Goal: Leave review/rating: Leave review/rating

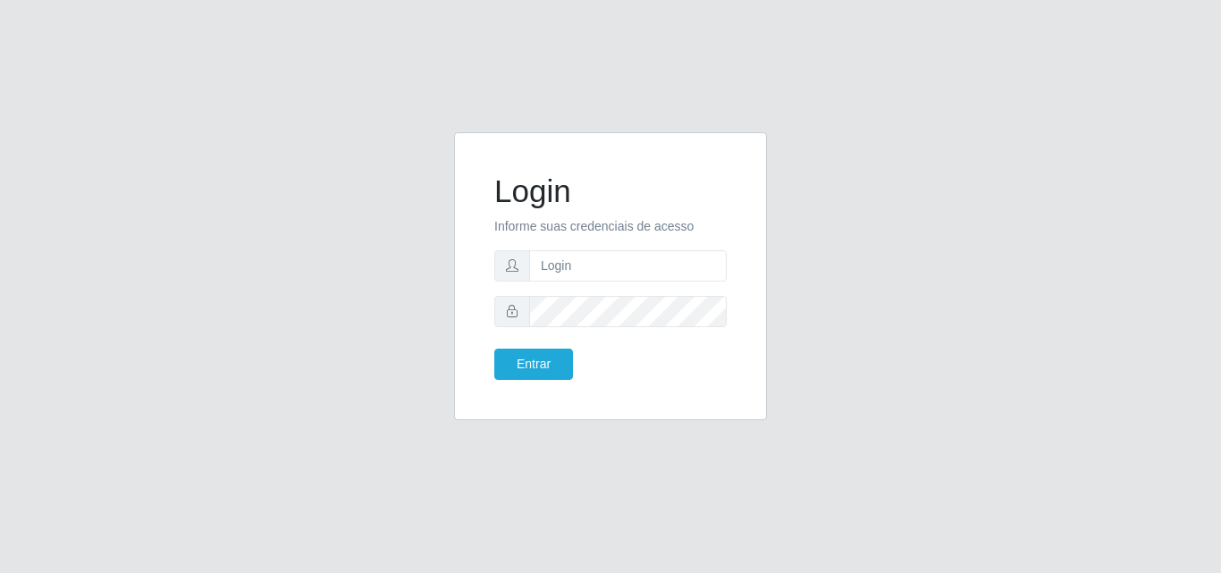
type input "vitoria@saullus"
click at [494, 349] on button "Entrar" at bounding box center [533, 364] width 79 height 31
click at [542, 361] on button "Entrar" at bounding box center [533, 364] width 79 height 31
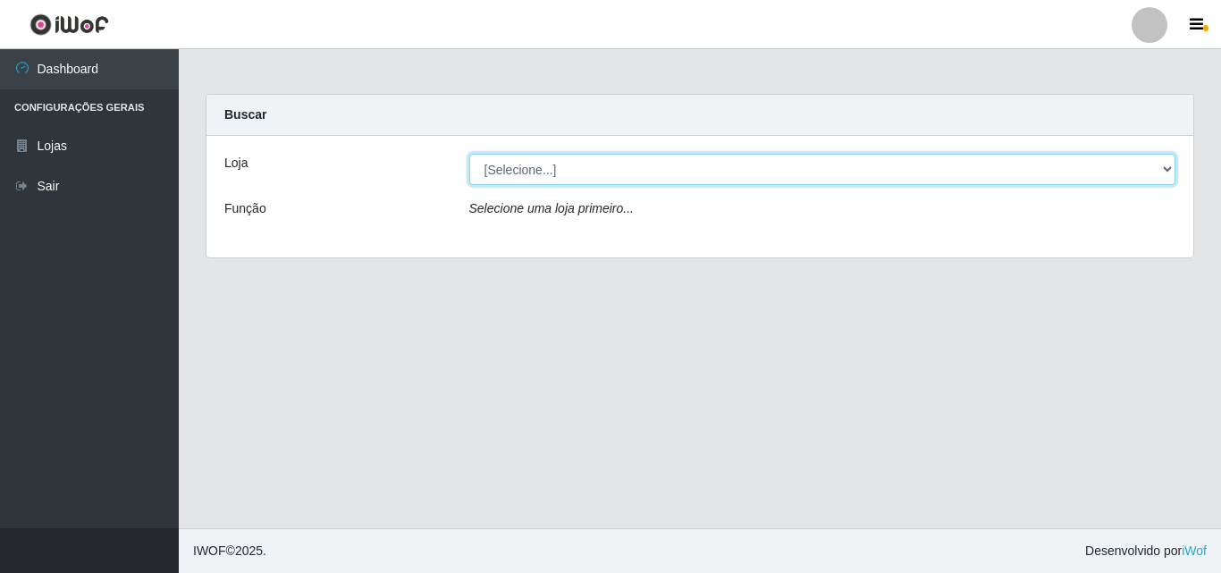
drag, startPoint x: 584, startPoint y: 295, endPoint x: 506, endPoint y: 183, distance: 136.1
click at [506, 183] on select "[Selecione...] Saullus Supermercados" at bounding box center [822, 169] width 707 height 31
select select "423"
click at [469, 154] on select "[Selecione...] Saullus Supermercados" at bounding box center [822, 169] width 707 height 31
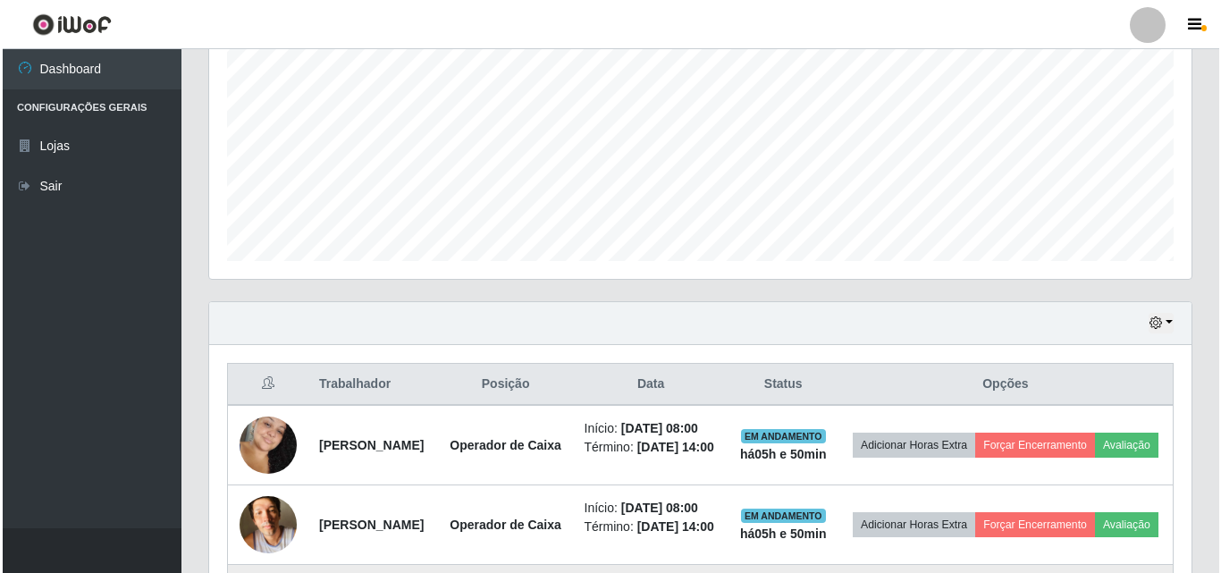
scroll to position [715, 0]
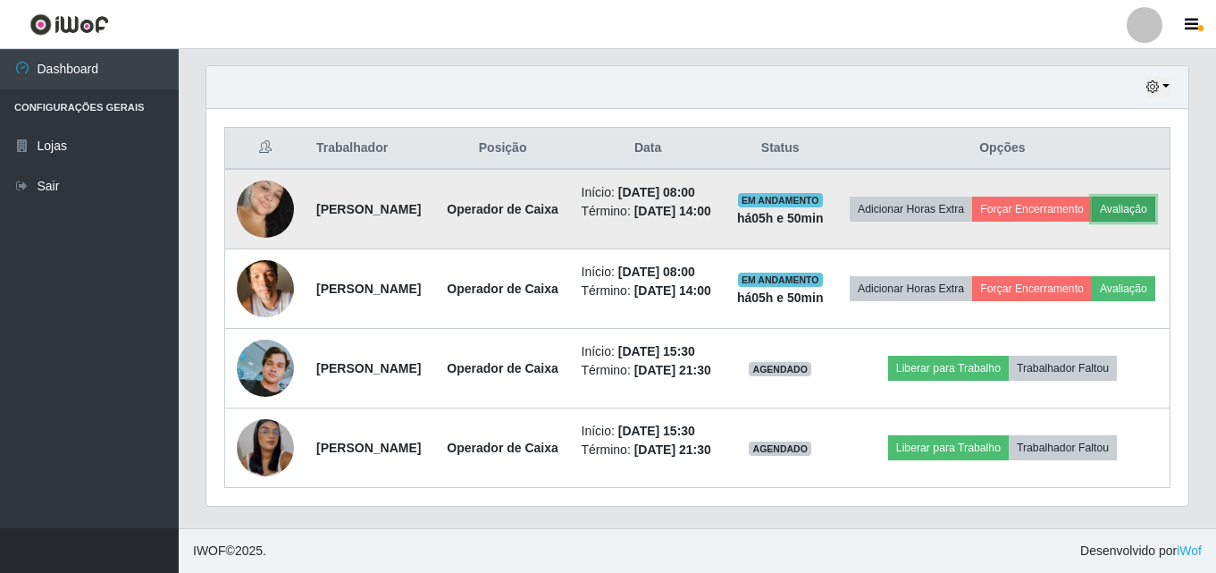
click at [1092, 197] on button "Avaliação" at bounding box center [1123, 209] width 63 height 25
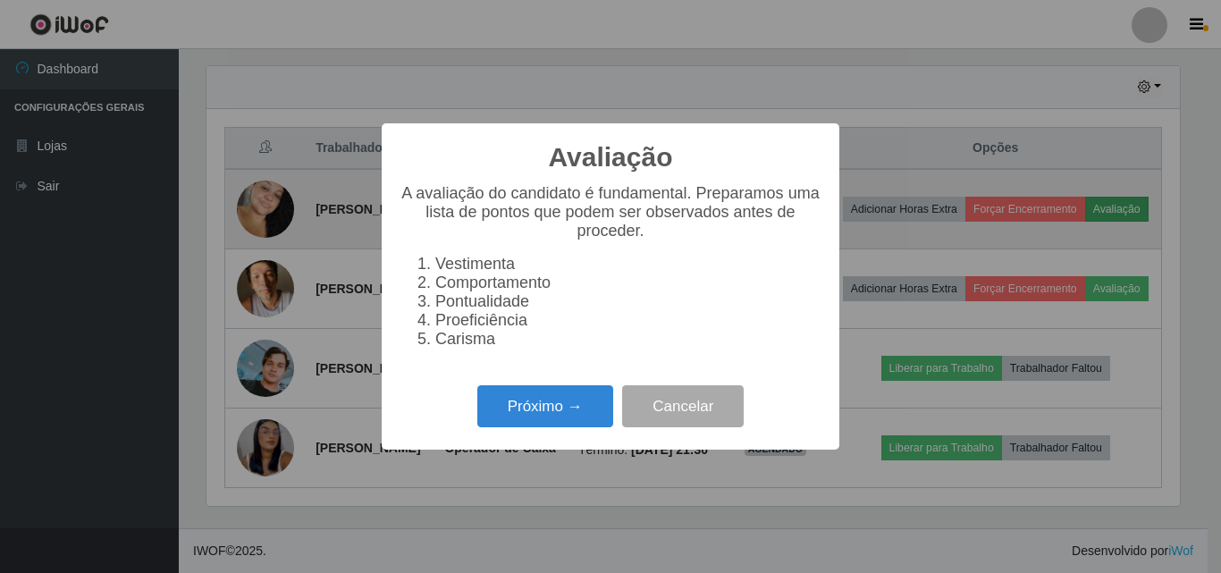
scroll to position [371, 973]
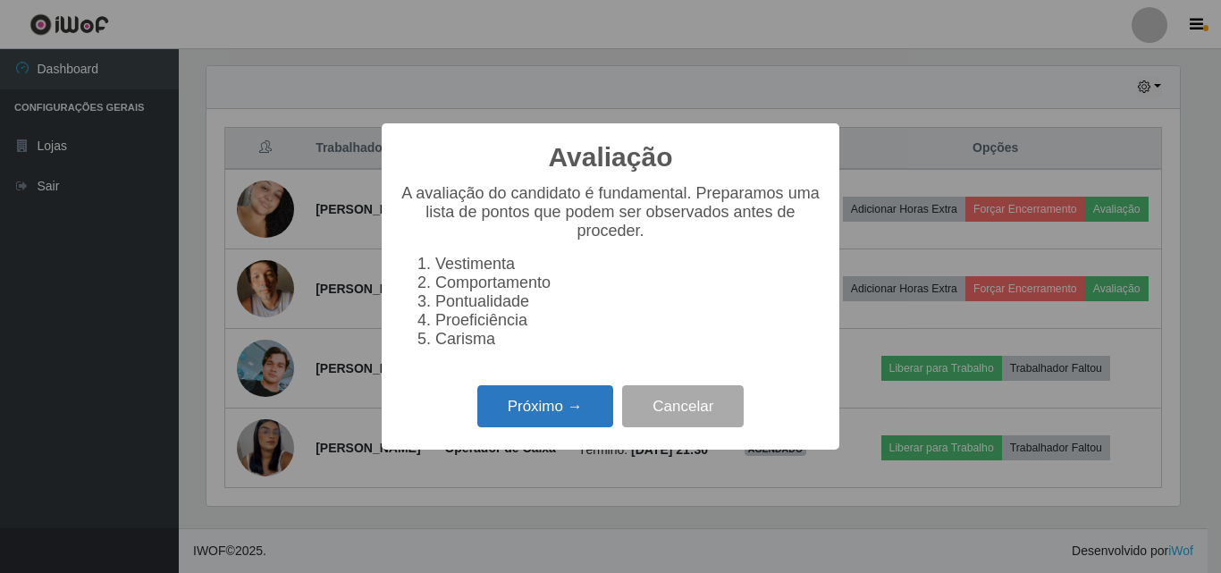
click at [584, 412] on button "Próximo →" at bounding box center [545, 406] width 136 height 42
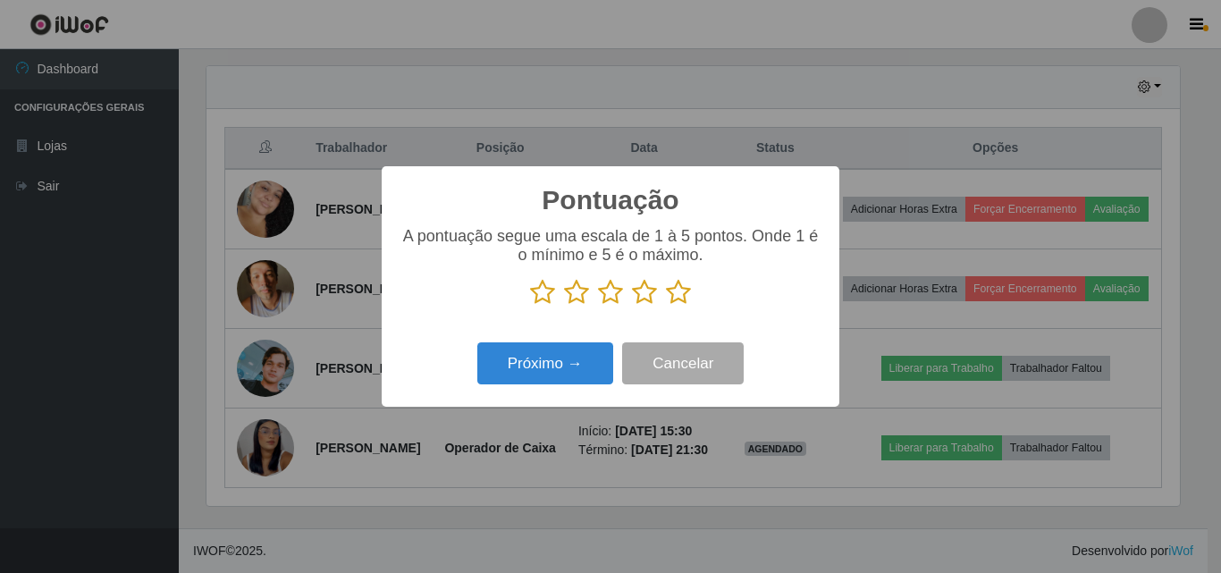
click at [669, 298] on icon at bounding box center [678, 292] width 25 height 27
click at [666, 306] on input "radio" at bounding box center [666, 306] width 0 height 0
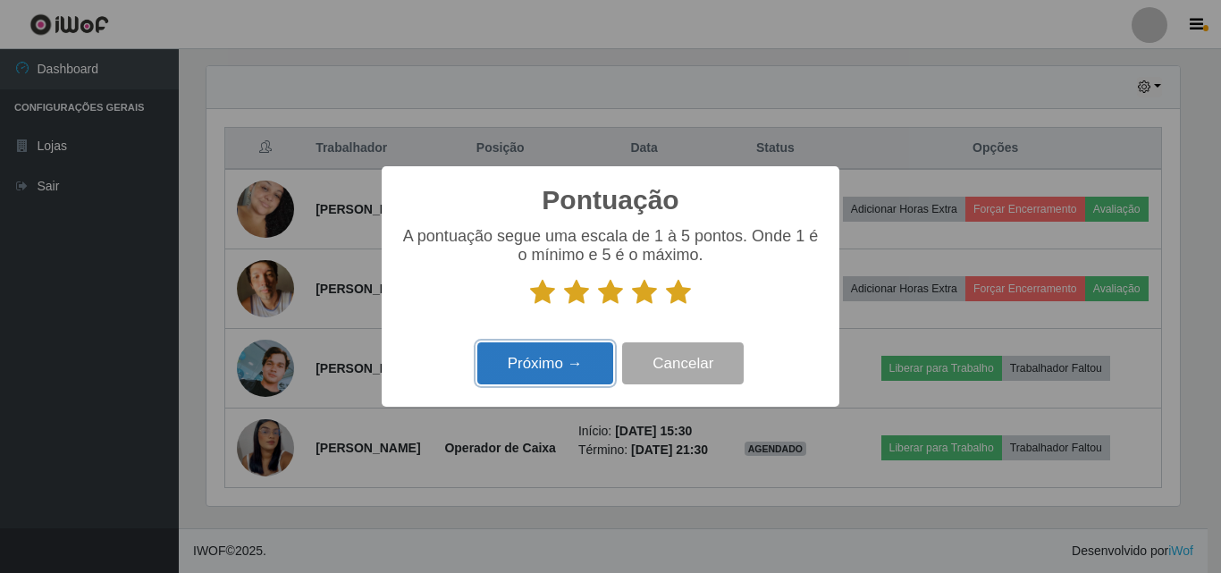
click at [570, 364] on button "Próximo →" at bounding box center [545, 363] width 136 height 42
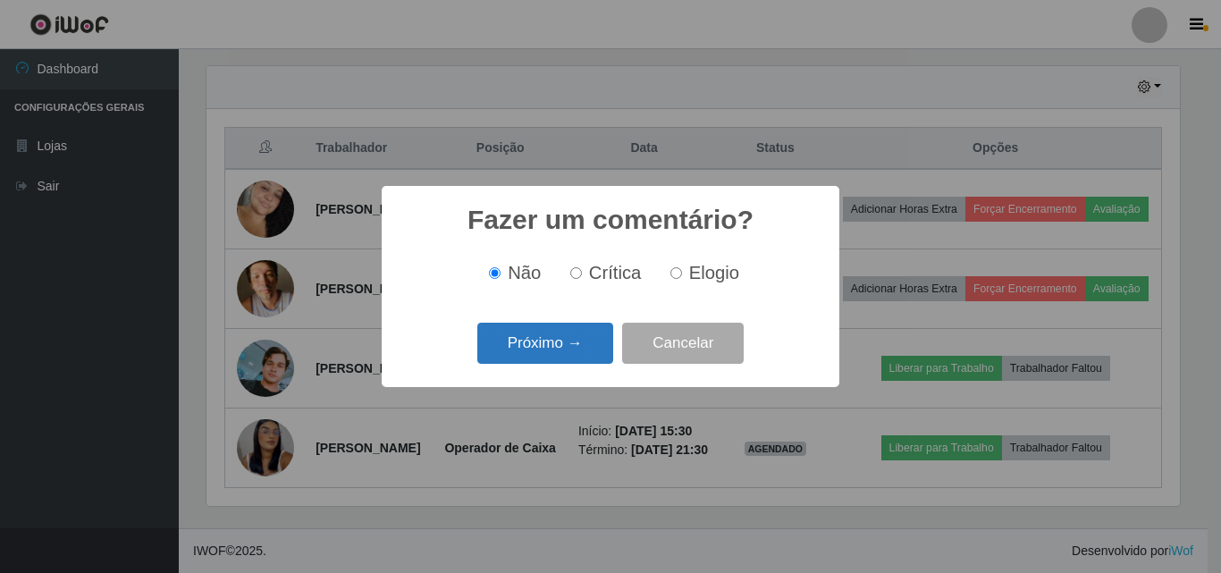
click at [537, 335] on button "Próximo →" at bounding box center [545, 344] width 136 height 42
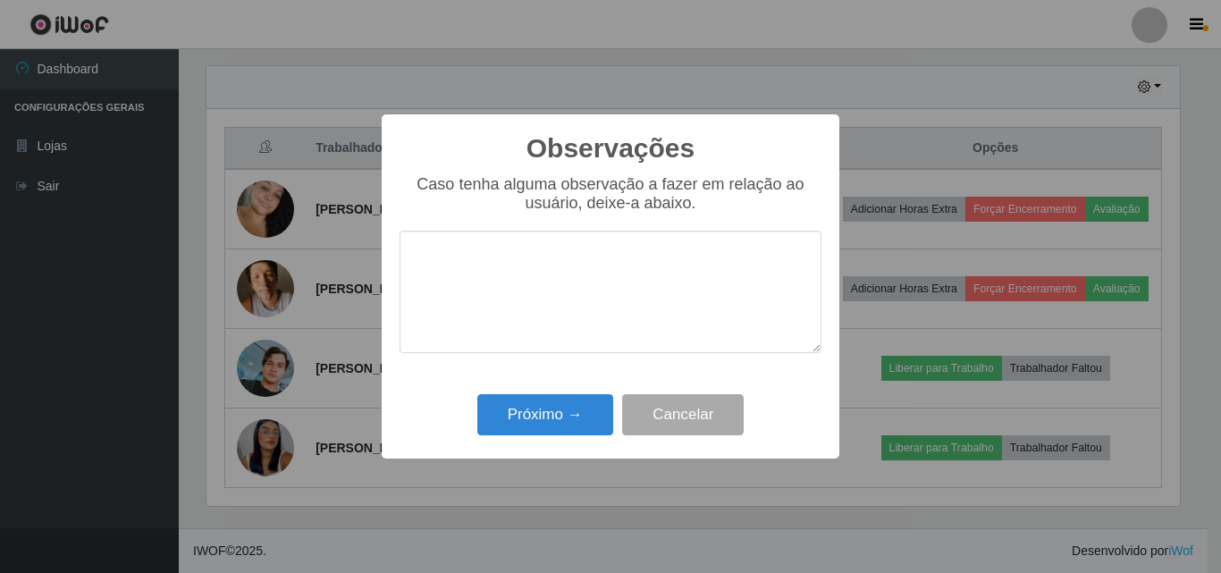
click at [580, 263] on textarea at bounding box center [610, 292] width 422 height 122
drag, startPoint x: 587, startPoint y: 260, endPoint x: 402, endPoint y: 270, distance: 185.3
click at [402, 270] on textarea "Otima profissional" at bounding box center [610, 292] width 422 height 122
type textarea "Otima profissional"
click at [515, 225] on div "Caso tenha alguma observação a fazer em relação ao usuário, deixe-a abaixo. Oti…" at bounding box center [610, 273] width 422 height 196
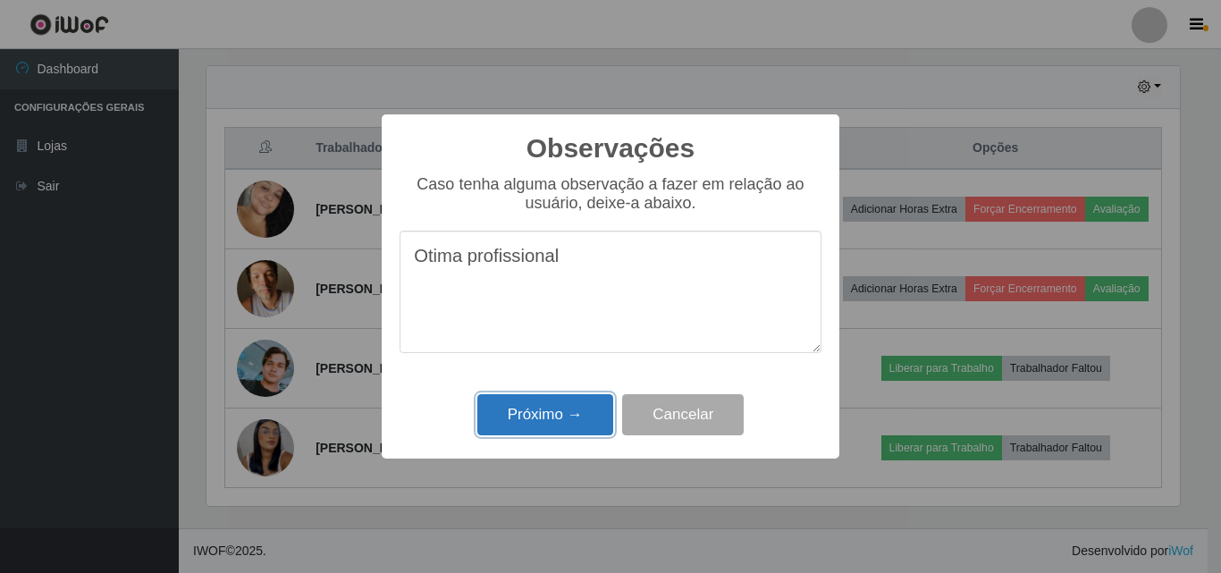
click at [539, 398] on button "Próximo →" at bounding box center [545, 415] width 136 height 42
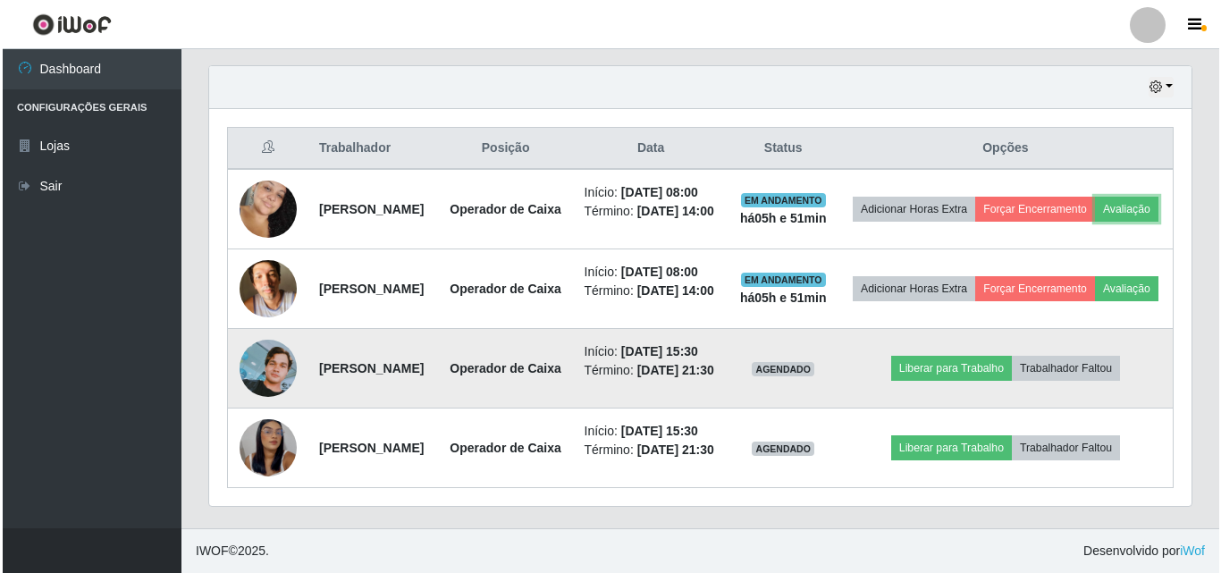
scroll to position [371, 982]
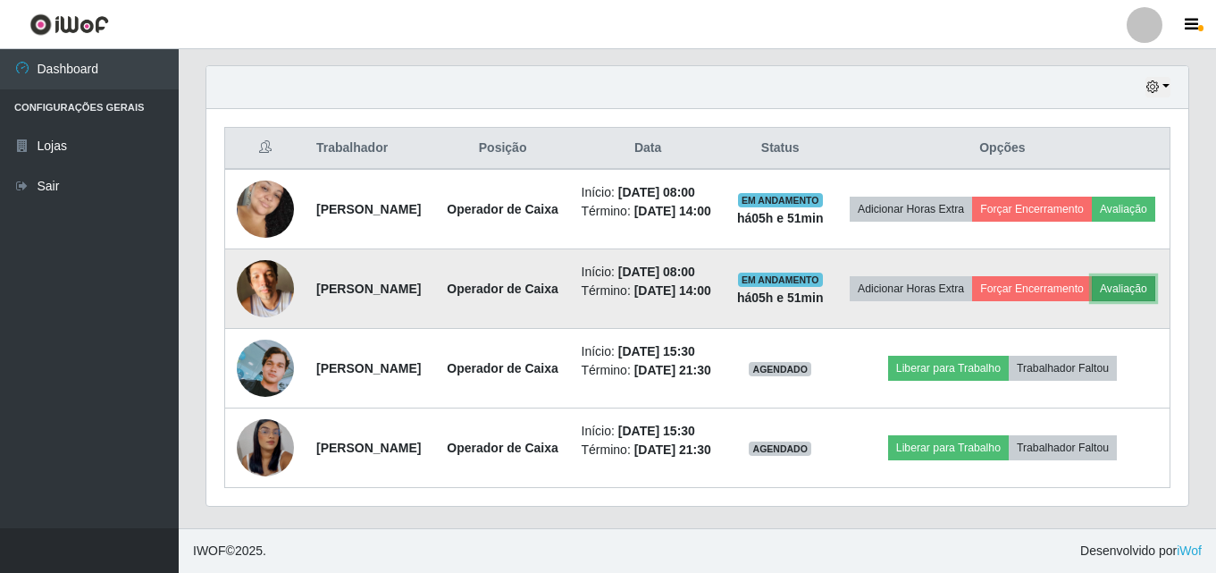
click at [1092, 276] on button "Avaliação" at bounding box center [1123, 288] width 63 height 25
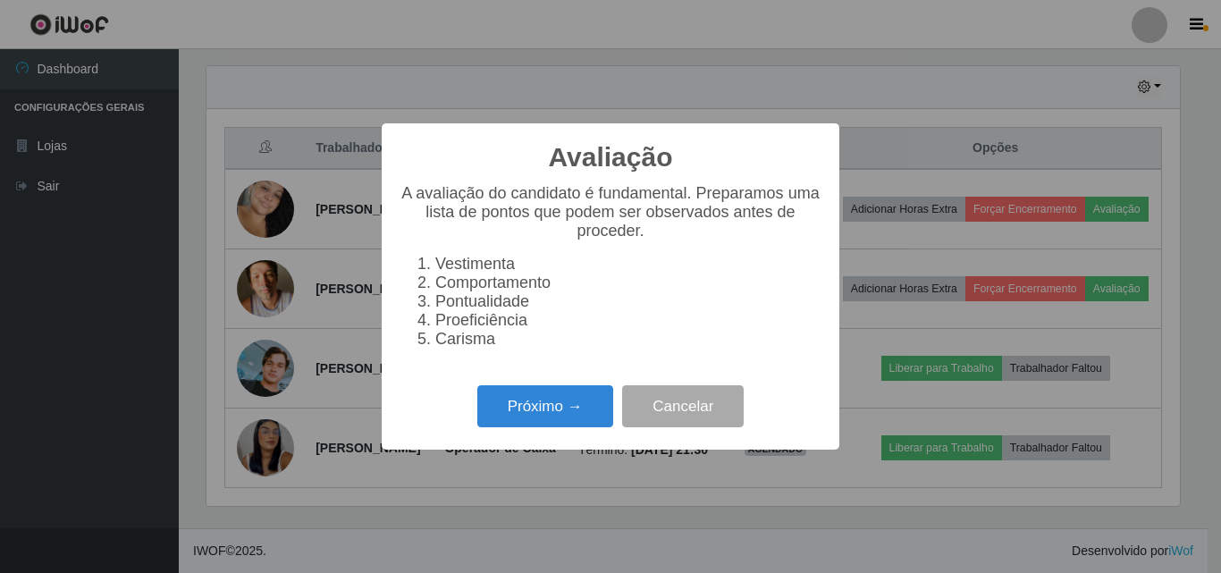
scroll to position [371, 973]
click at [590, 412] on button "Próximo →" at bounding box center [545, 406] width 136 height 42
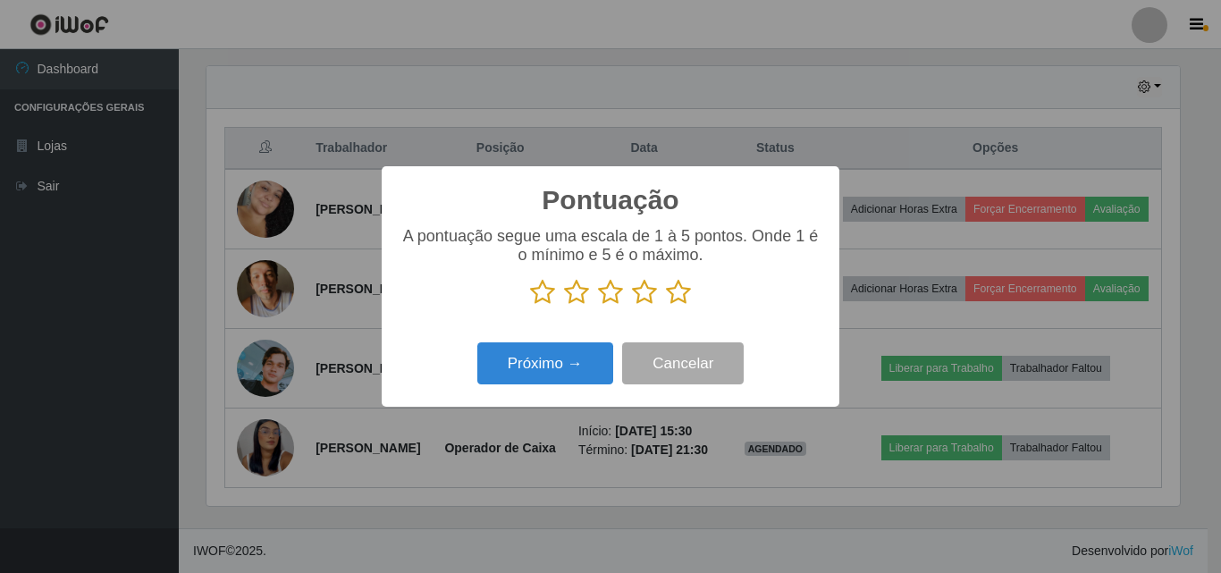
click at [678, 303] on icon at bounding box center [678, 292] width 25 height 27
click at [666, 306] on input "radio" at bounding box center [666, 306] width 0 height 0
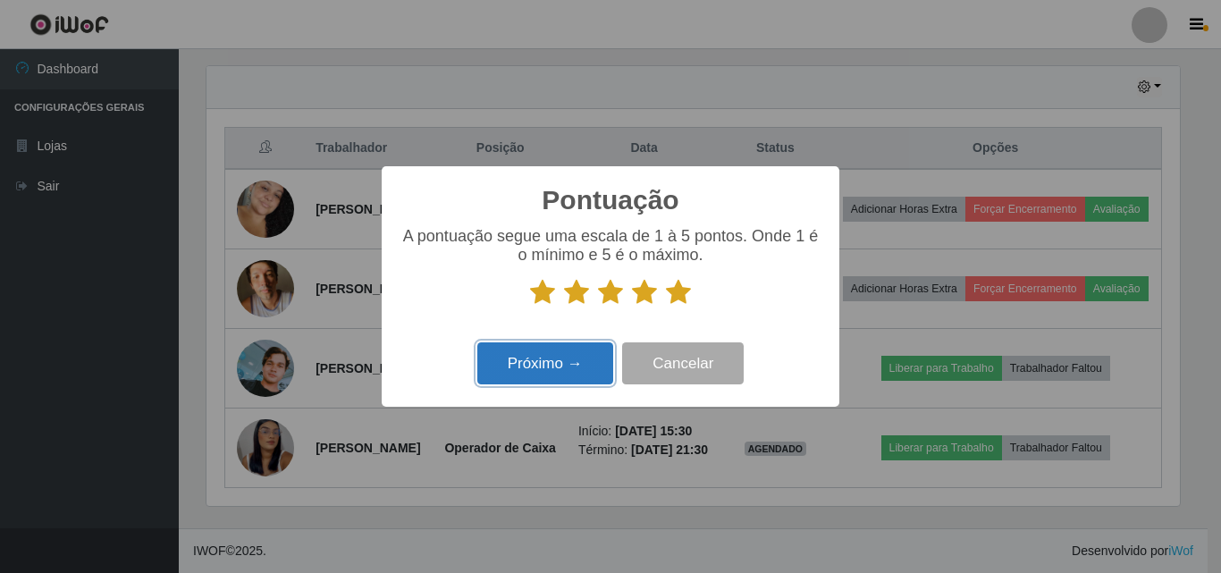
click at [573, 373] on button "Próximo →" at bounding box center [545, 363] width 136 height 42
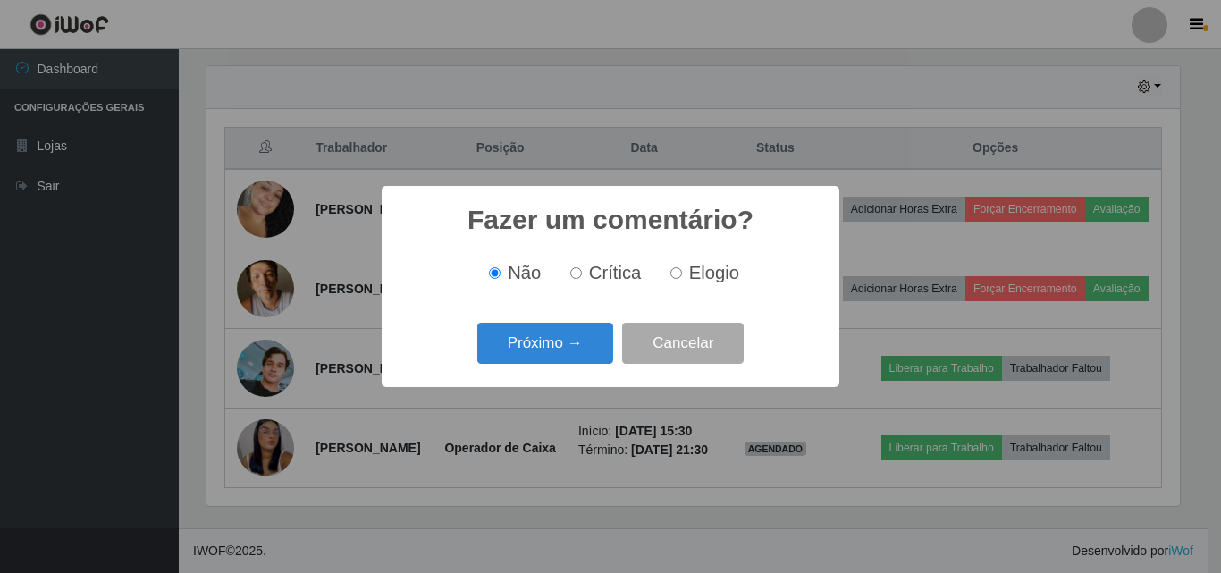
click at [573, 371] on div "Fazer um comentário? × Não Crítica Elogio Próximo → Cancelar" at bounding box center [611, 286] width 458 height 200
click at [586, 342] on button "Próximo →" at bounding box center [545, 344] width 136 height 42
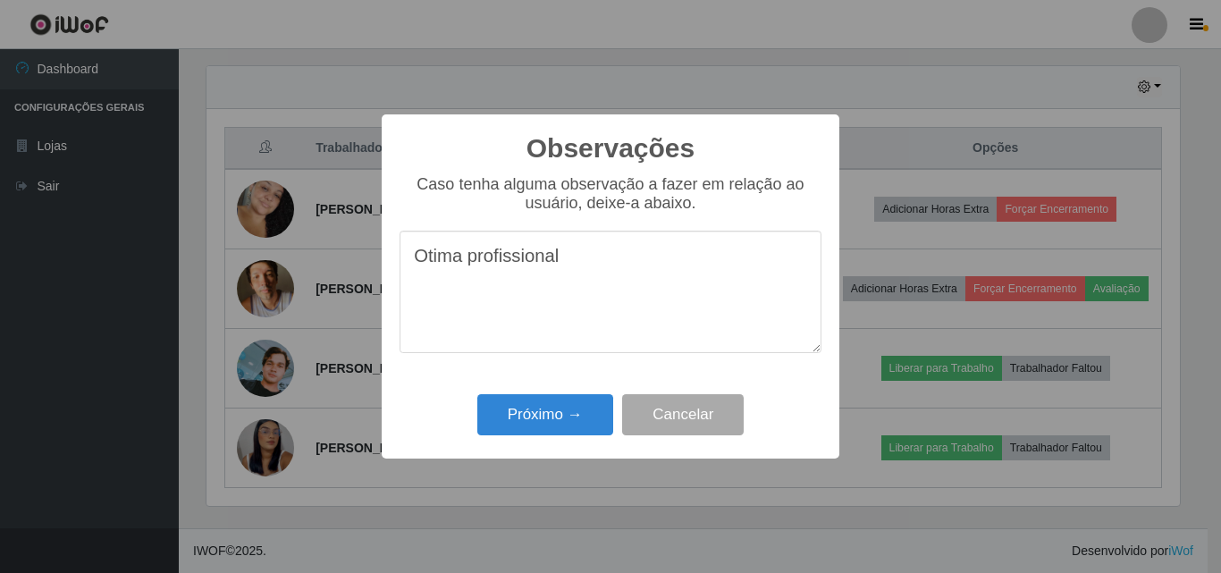
click at [462, 268] on textarea "Otima profissional" at bounding box center [610, 292] width 422 height 122
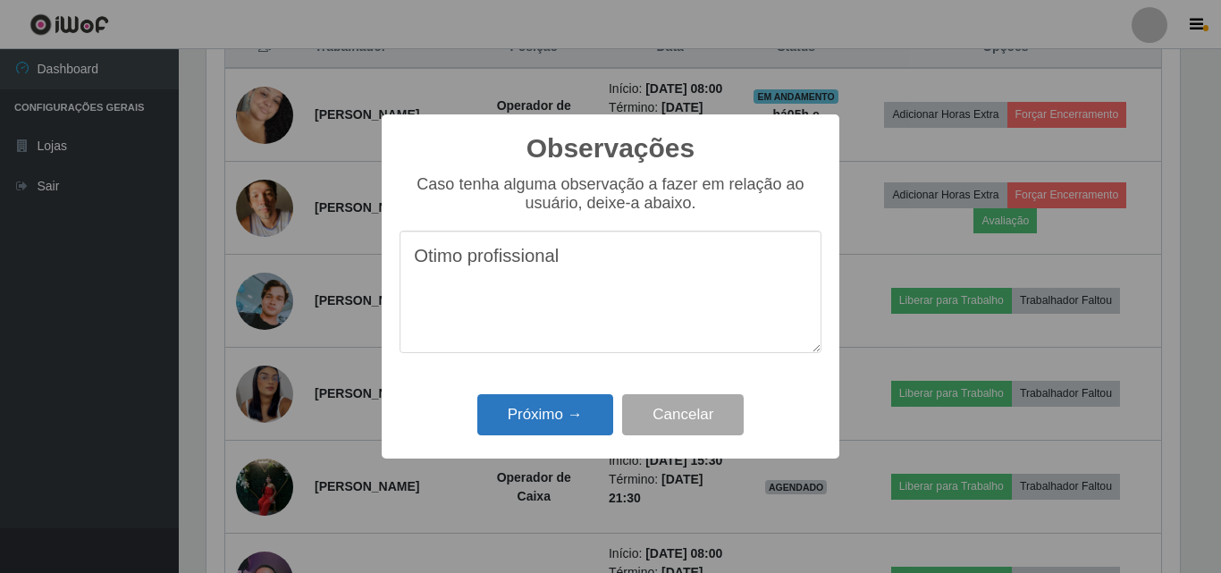
type textarea "Otimo profissional"
click at [542, 417] on button "Próximo →" at bounding box center [545, 415] width 136 height 42
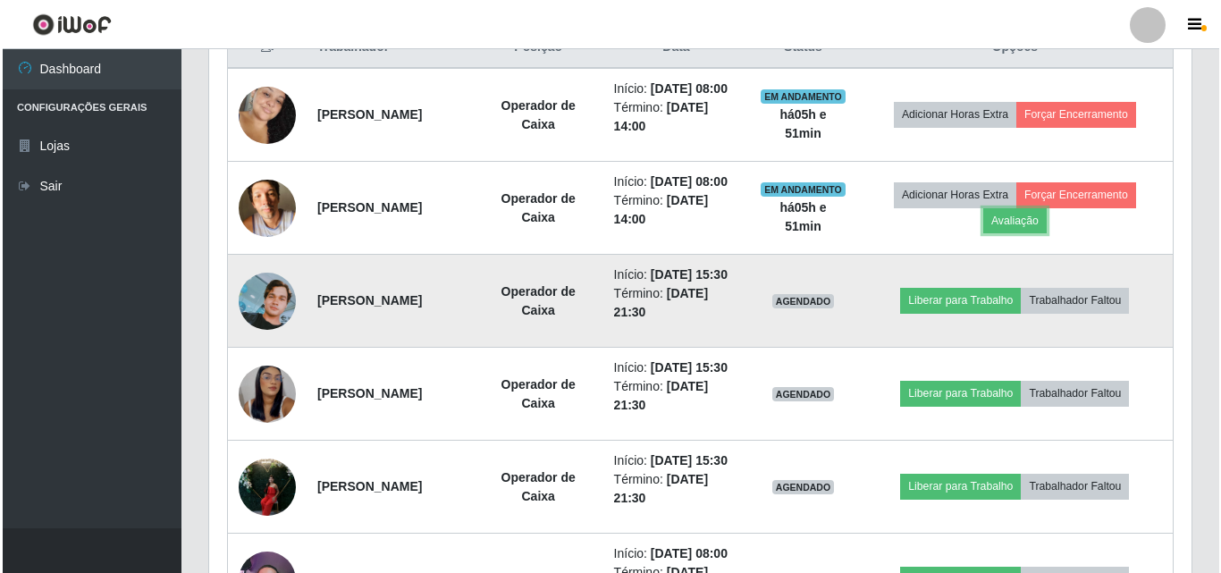
scroll to position [371, 982]
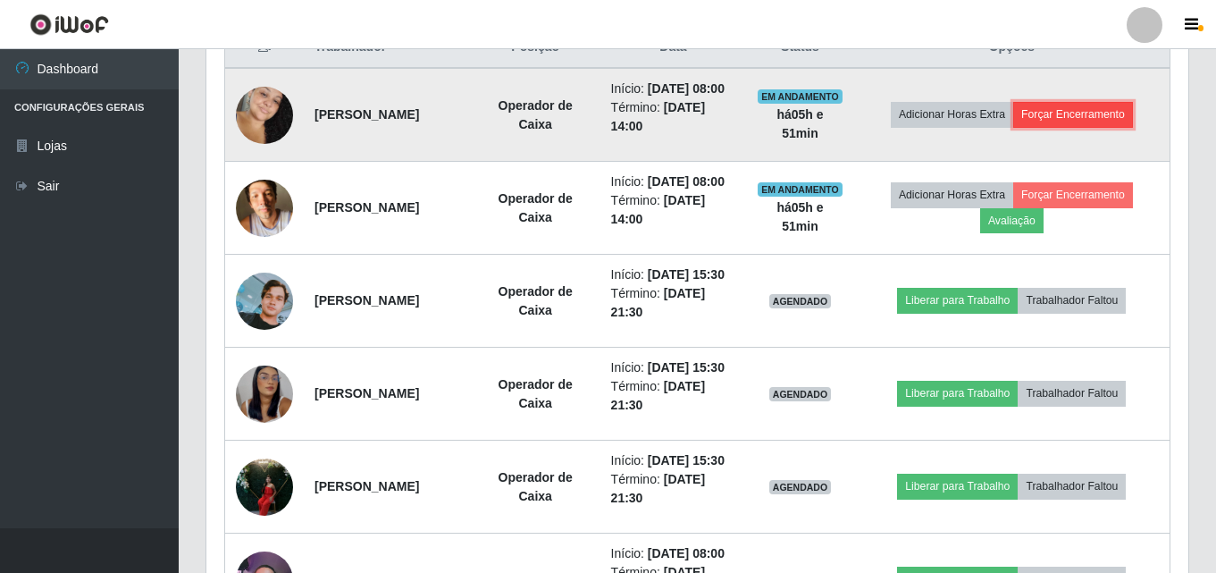
click at [1077, 127] on button "Forçar Encerramento" at bounding box center [1073, 114] width 120 height 25
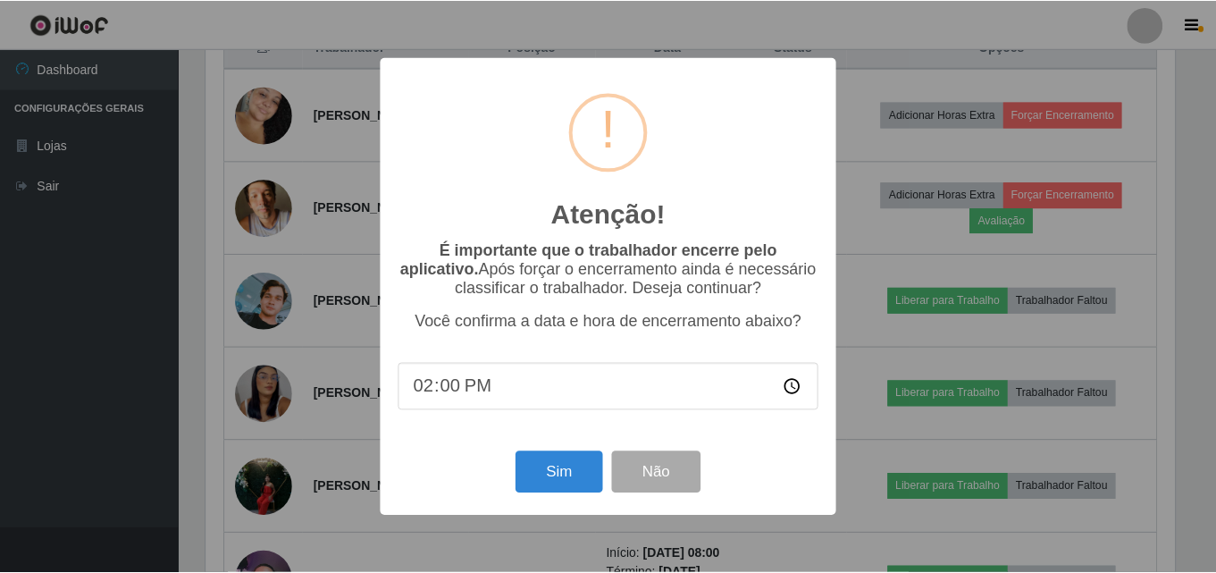
scroll to position [371, 973]
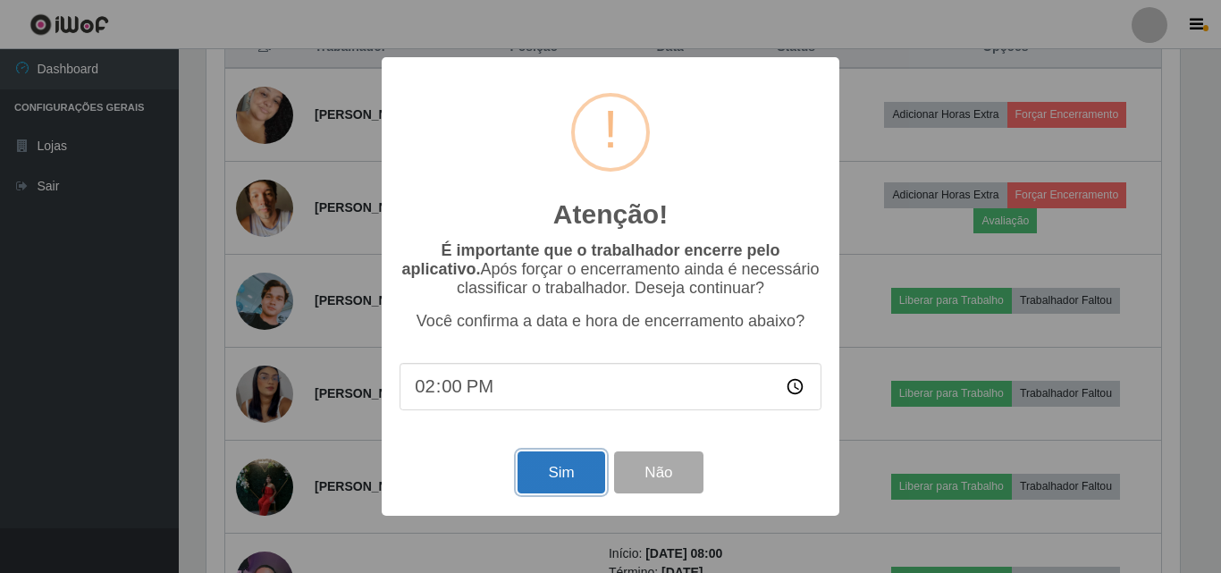
click at [556, 471] on button "Sim" at bounding box center [560, 472] width 87 height 42
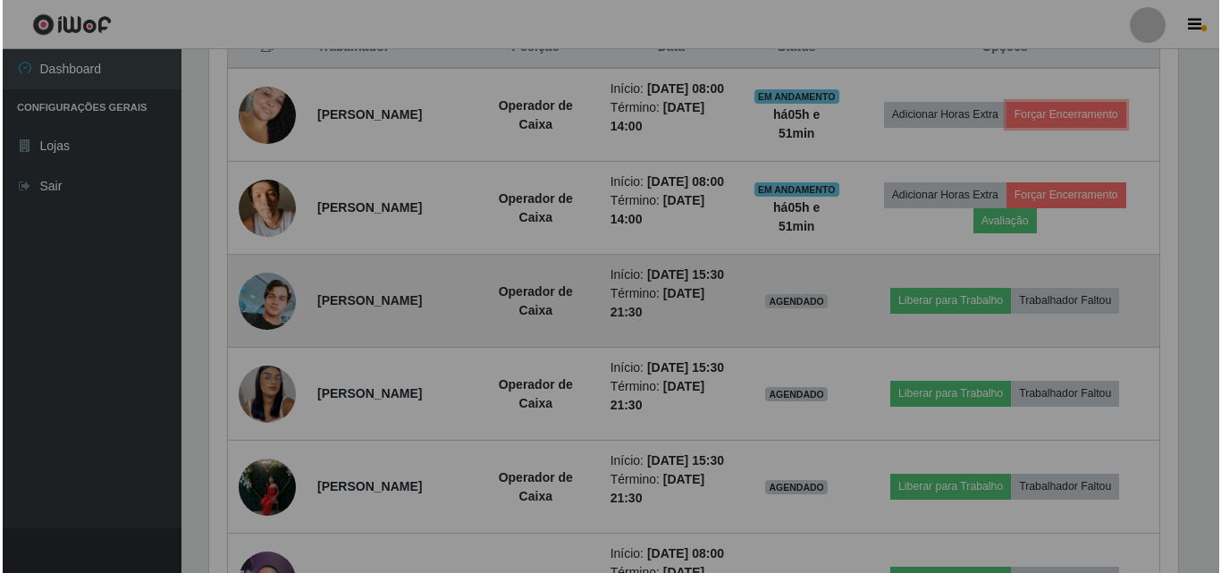
scroll to position [371, 982]
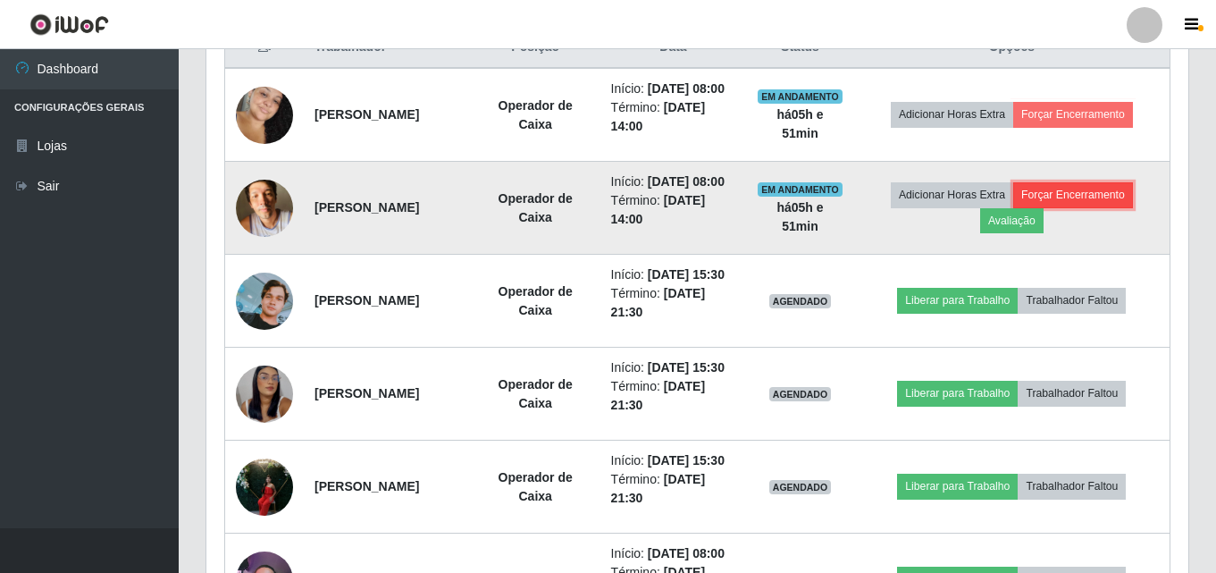
click at [1098, 207] on button "Forçar Encerramento" at bounding box center [1073, 194] width 120 height 25
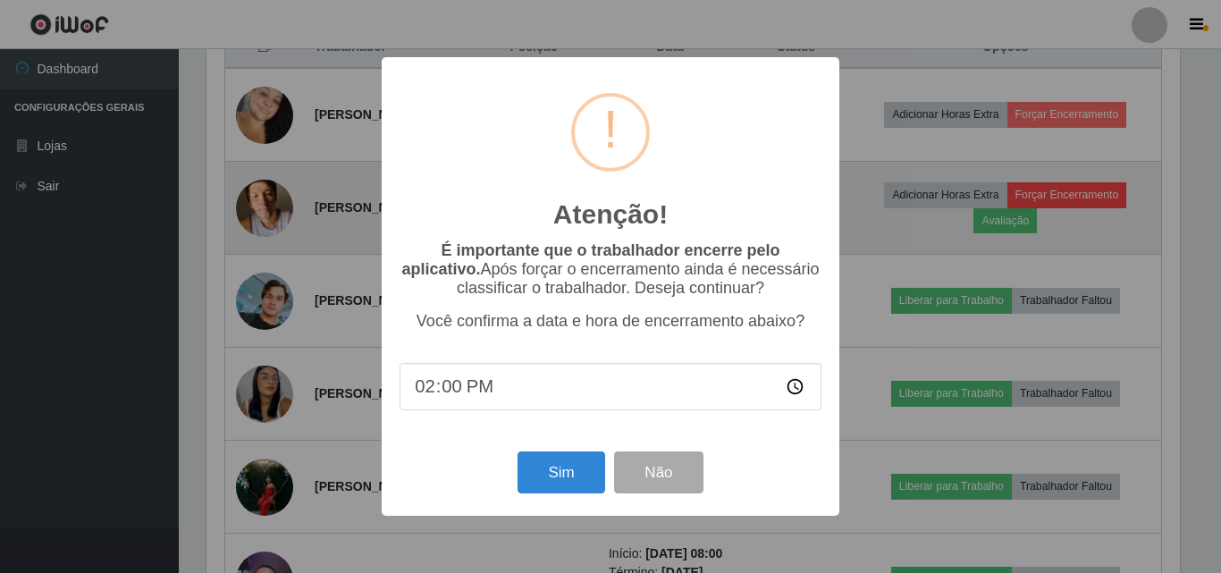
scroll to position [371, 973]
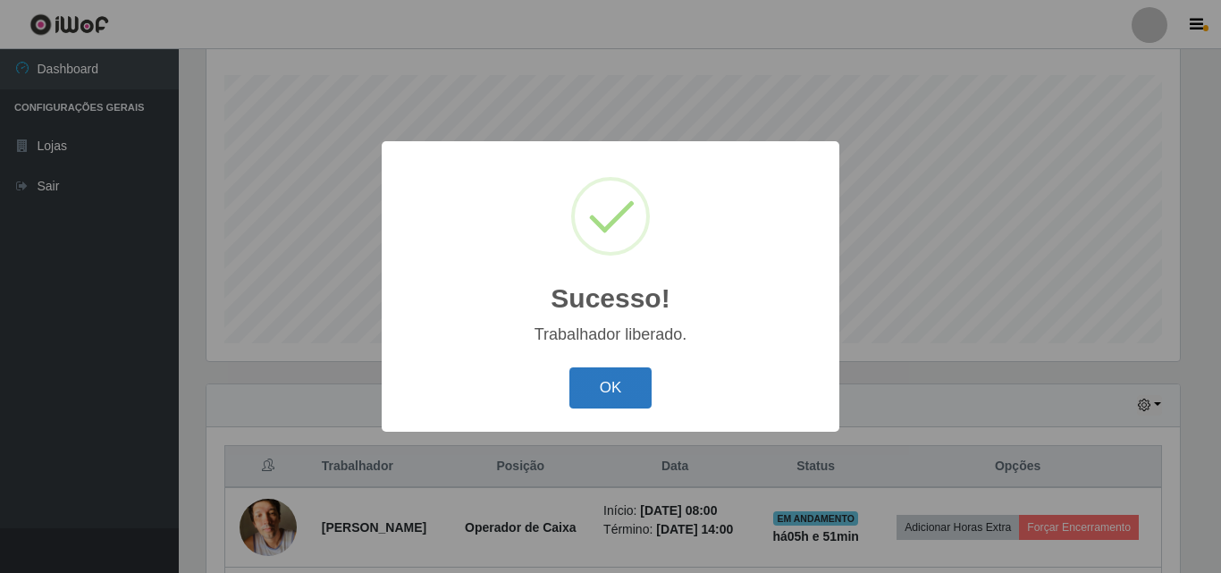
click at [623, 374] on button "OK" at bounding box center [610, 388] width 83 height 42
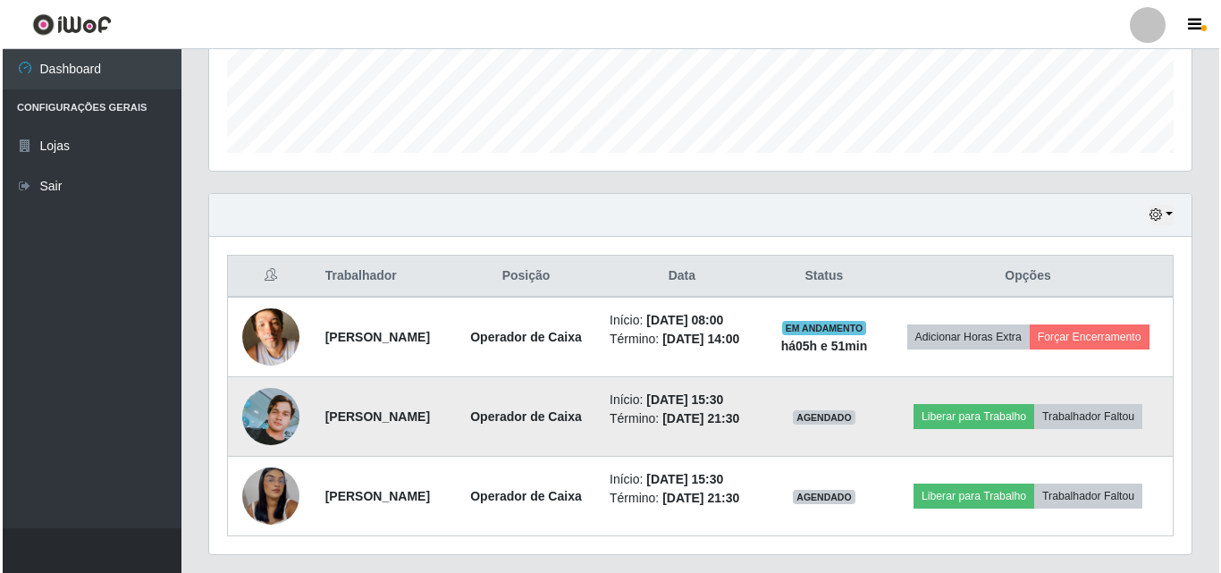
scroll to position [575, 0]
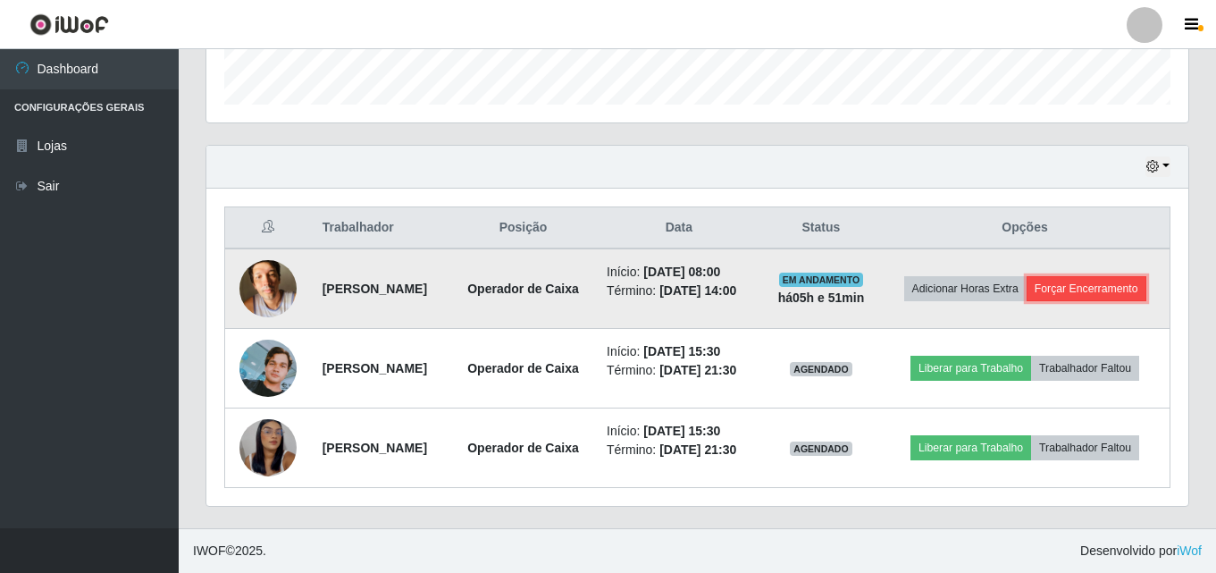
click at [1030, 276] on button "Forçar Encerramento" at bounding box center [1087, 288] width 120 height 25
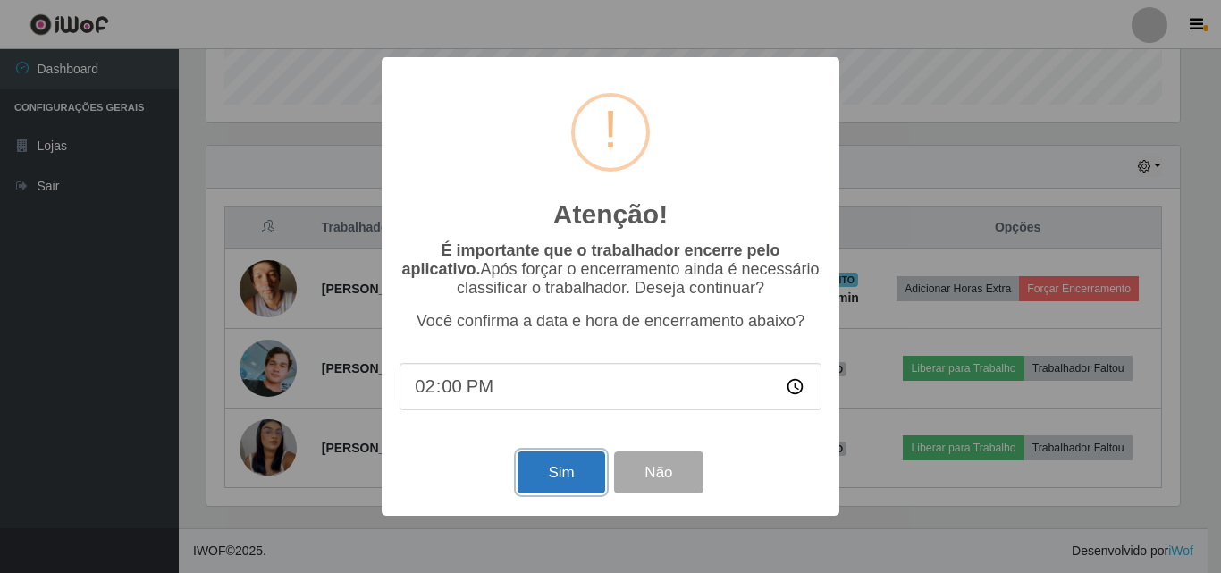
click at [527, 478] on button "Sim" at bounding box center [560, 472] width 87 height 42
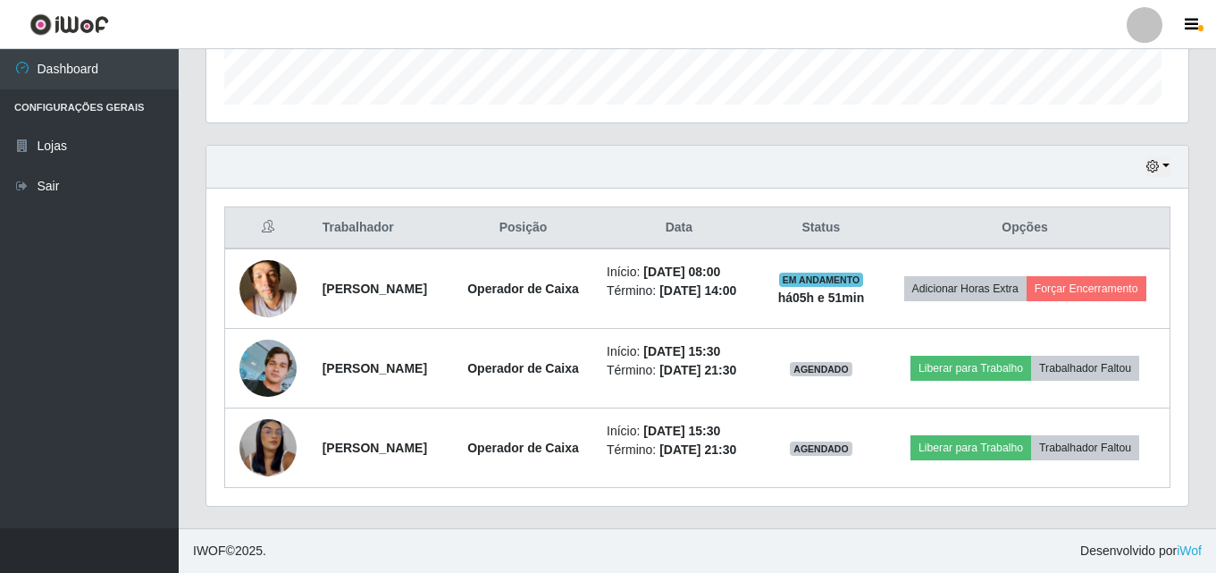
scroll to position [0, 0]
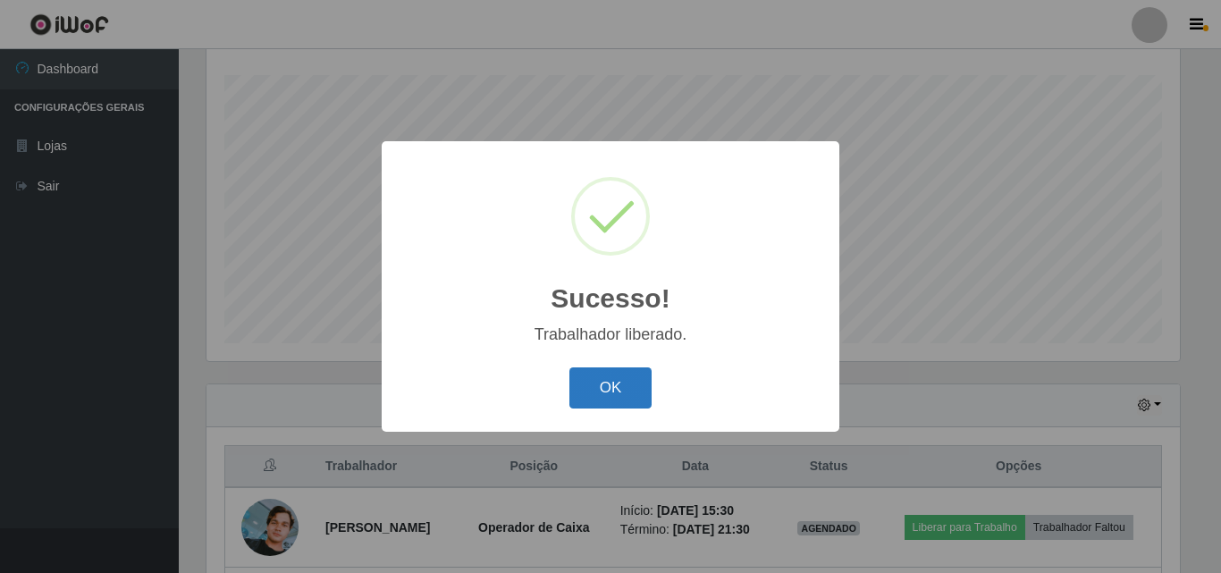
click at [627, 387] on button "OK" at bounding box center [610, 388] width 83 height 42
